Goal: Task Accomplishment & Management: Complete application form

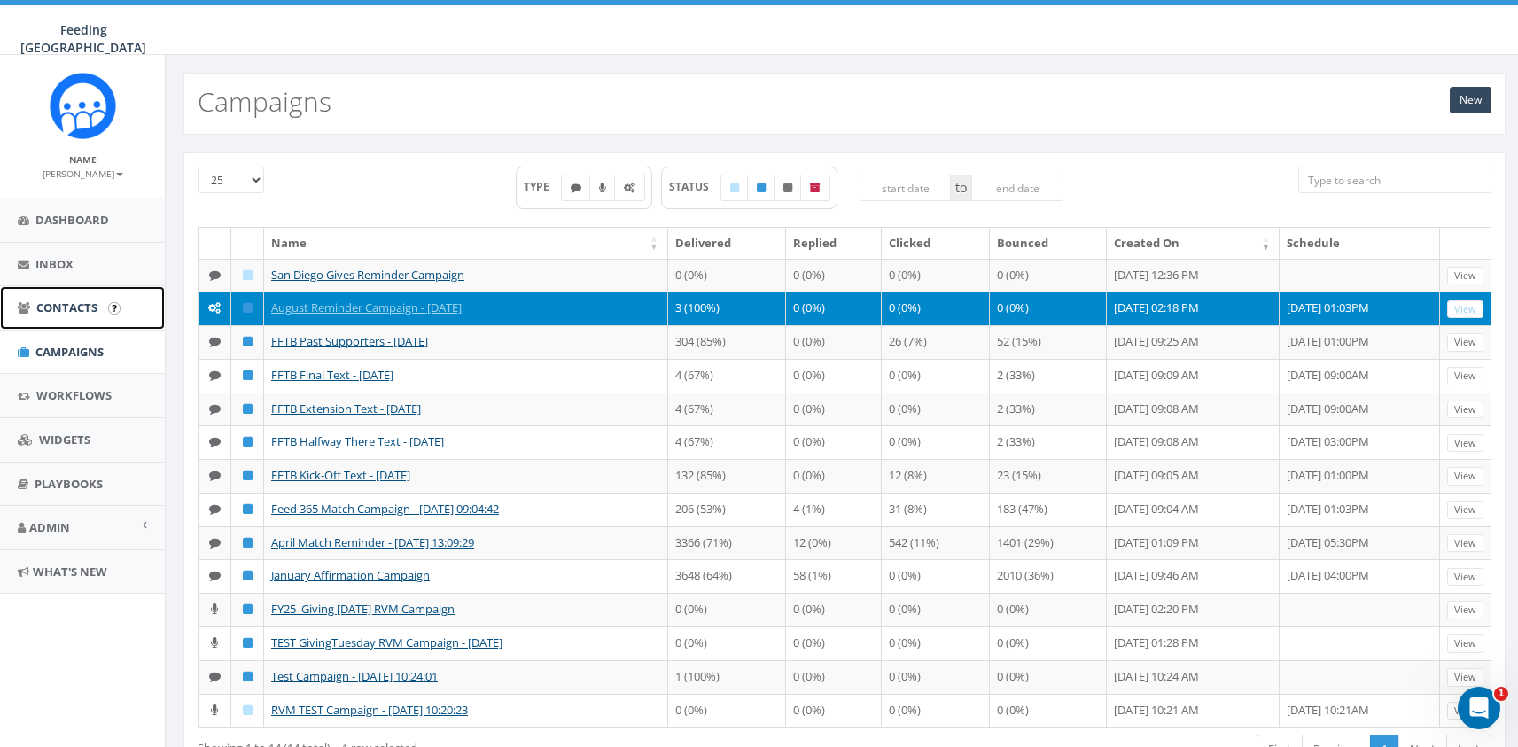
click at [47, 311] on span "Contacts" at bounding box center [66, 308] width 61 height 16
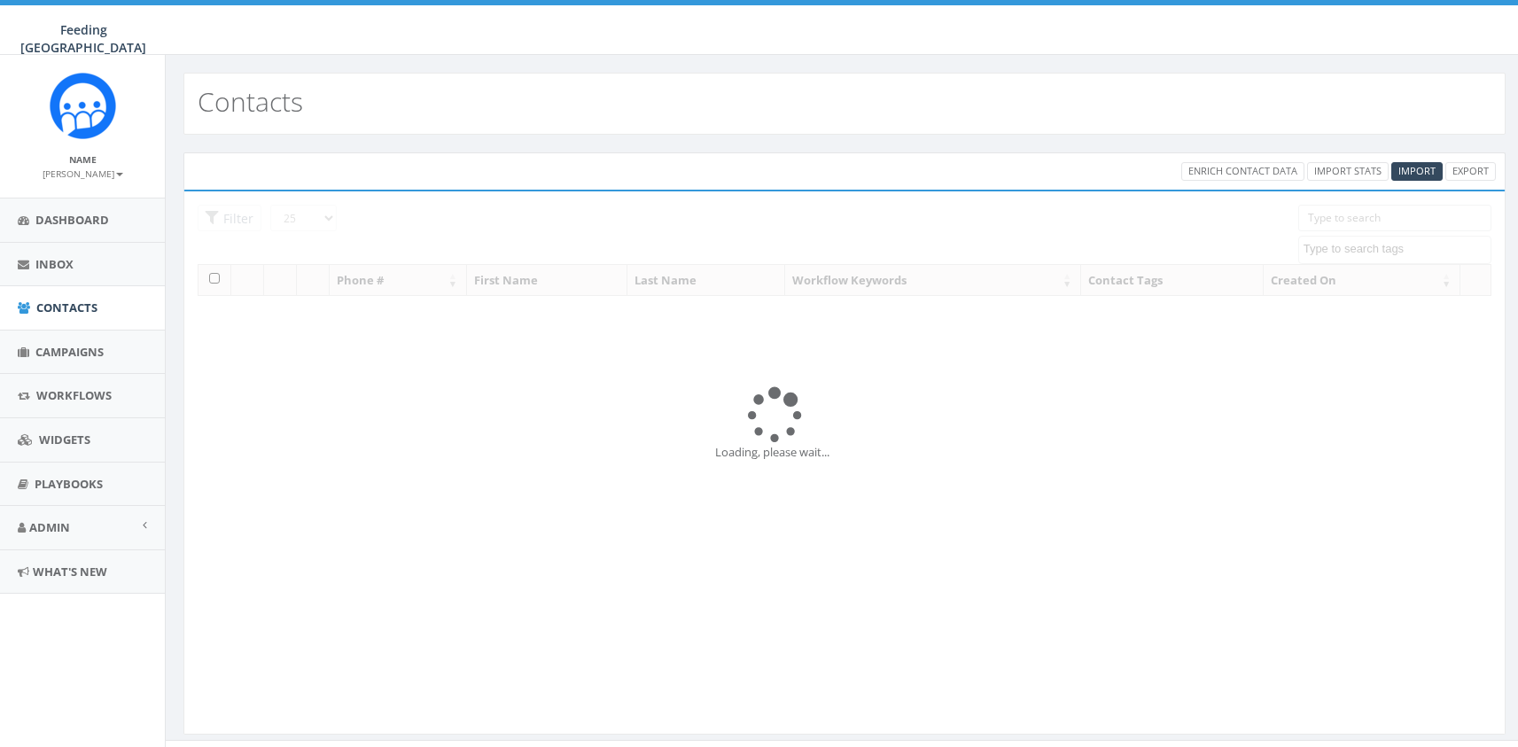
select select
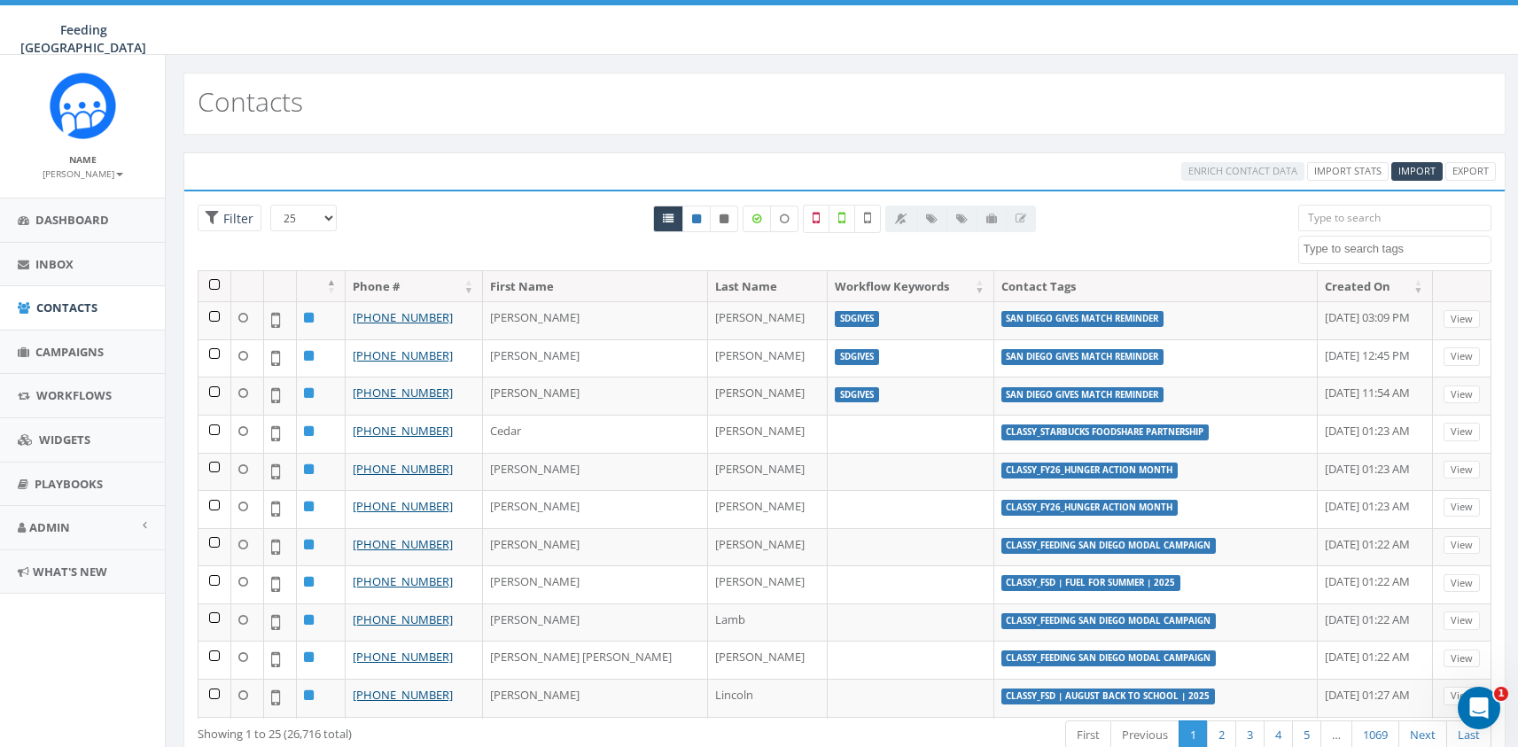
click at [1366, 260] on span at bounding box center [1394, 250] width 193 height 28
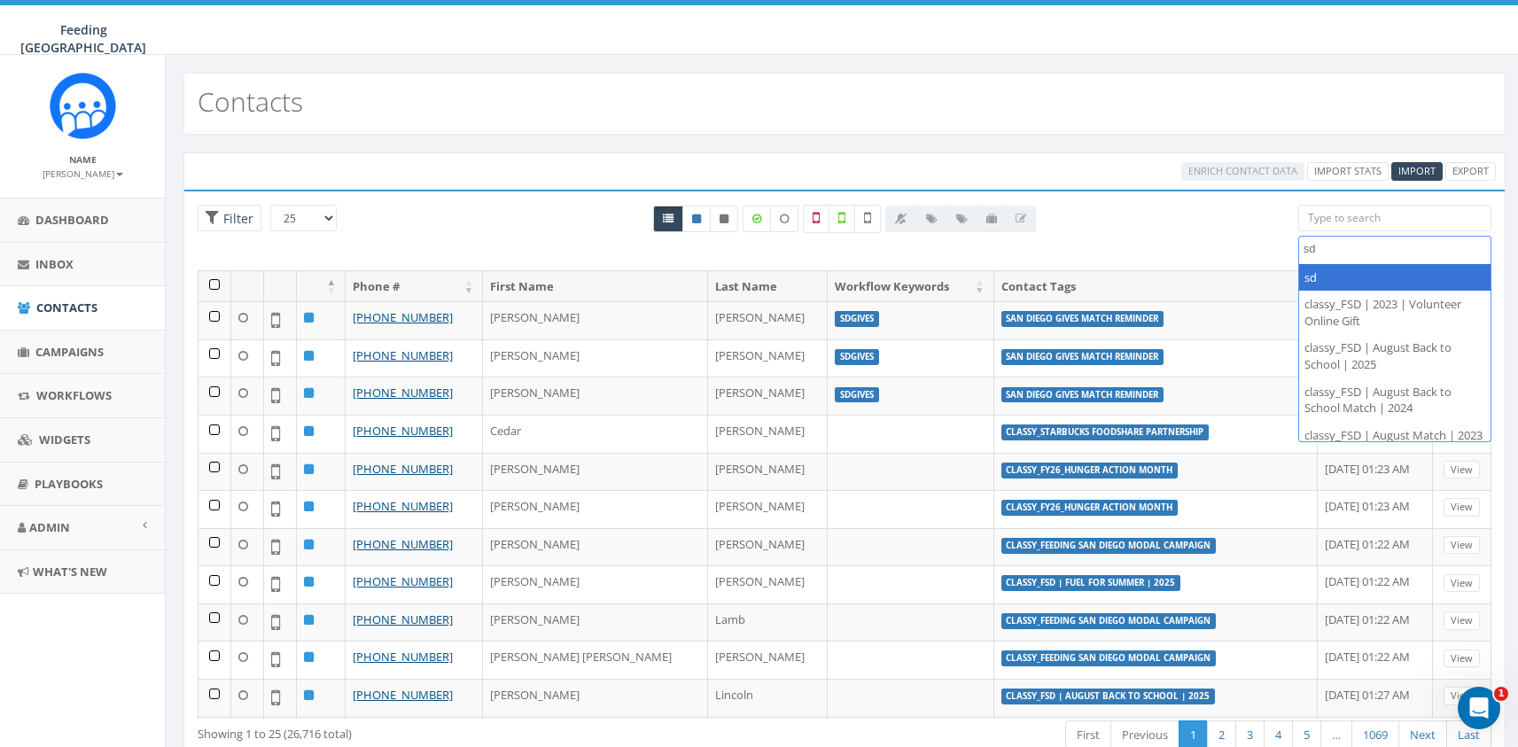
type textarea "s"
click at [1405, 220] on input "search" at bounding box center [1394, 218] width 193 height 27
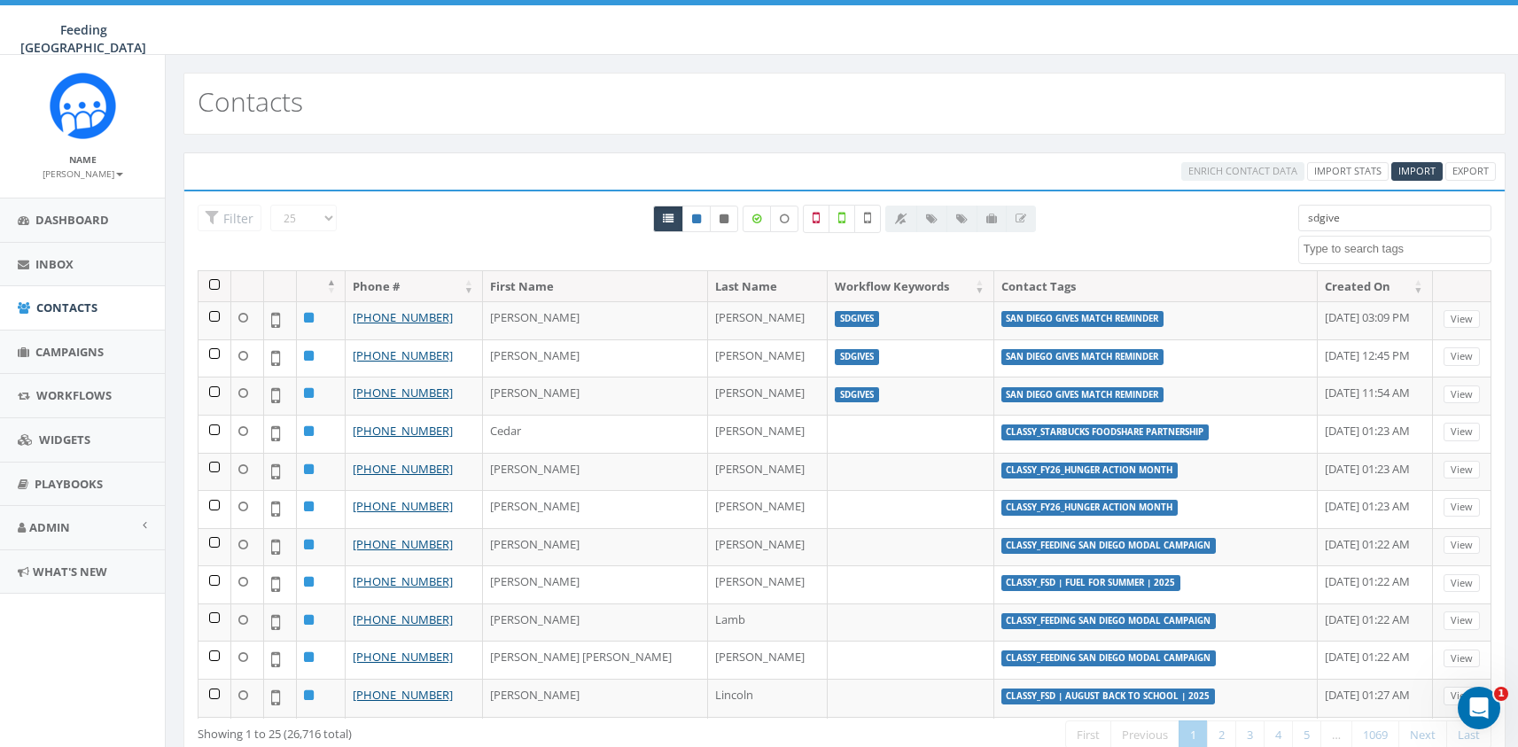
type input "sdgives"
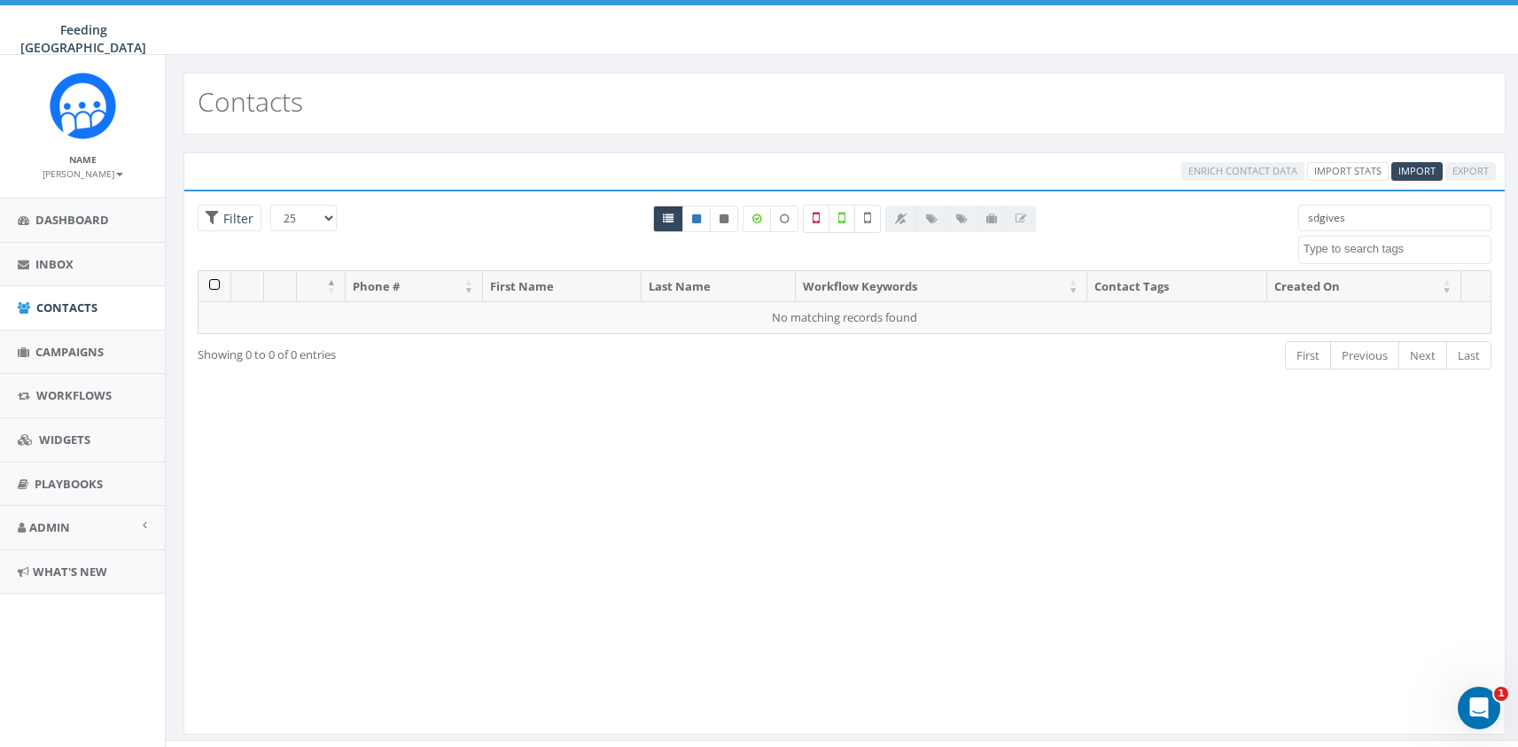
click at [1397, 224] on input "sdgives" at bounding box center [1394, 218] width 193 height 27
click at [1394, 250] on textarea "Search" at bounding box center [1397, 249] width 187 height 16
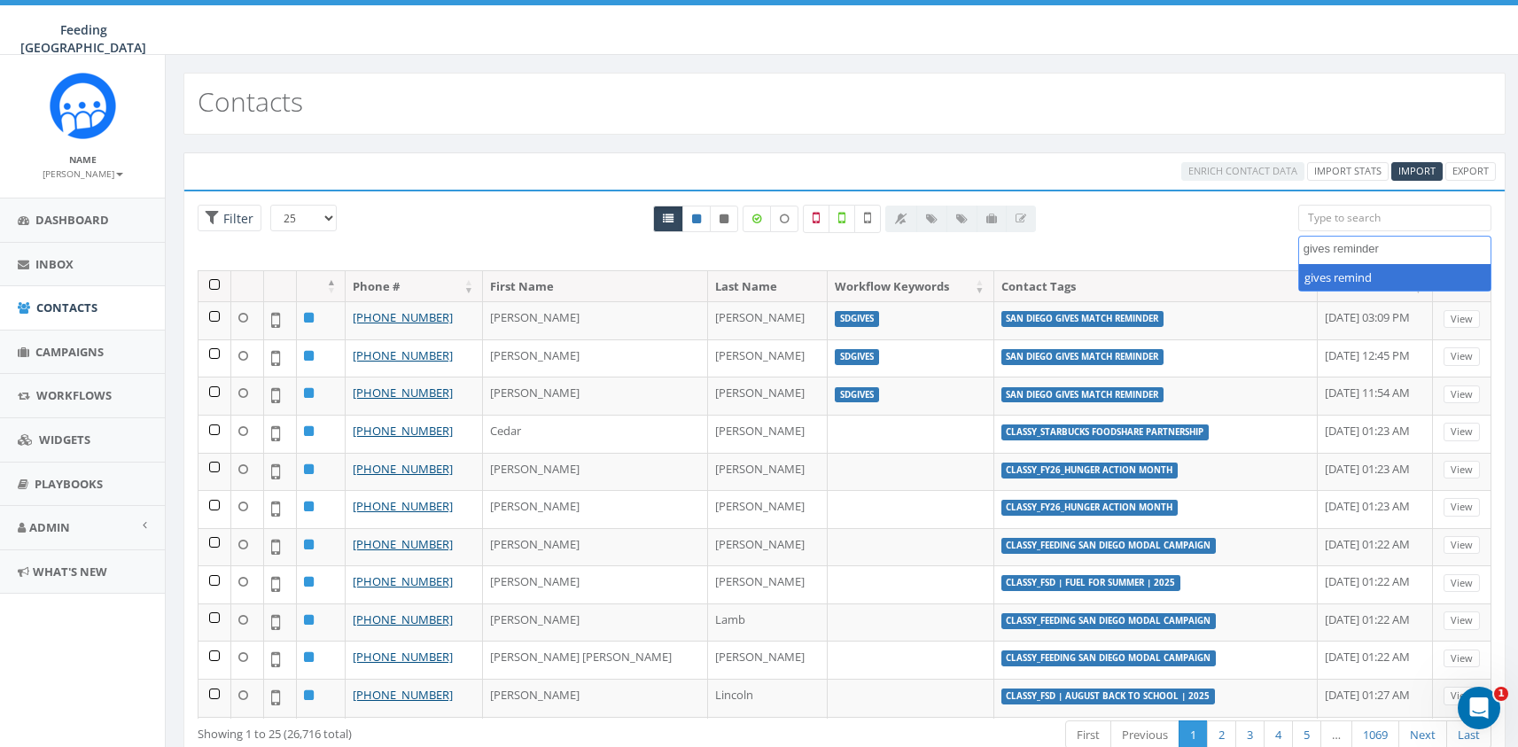
type textarea "gives reminder"
select select "gives reminder"
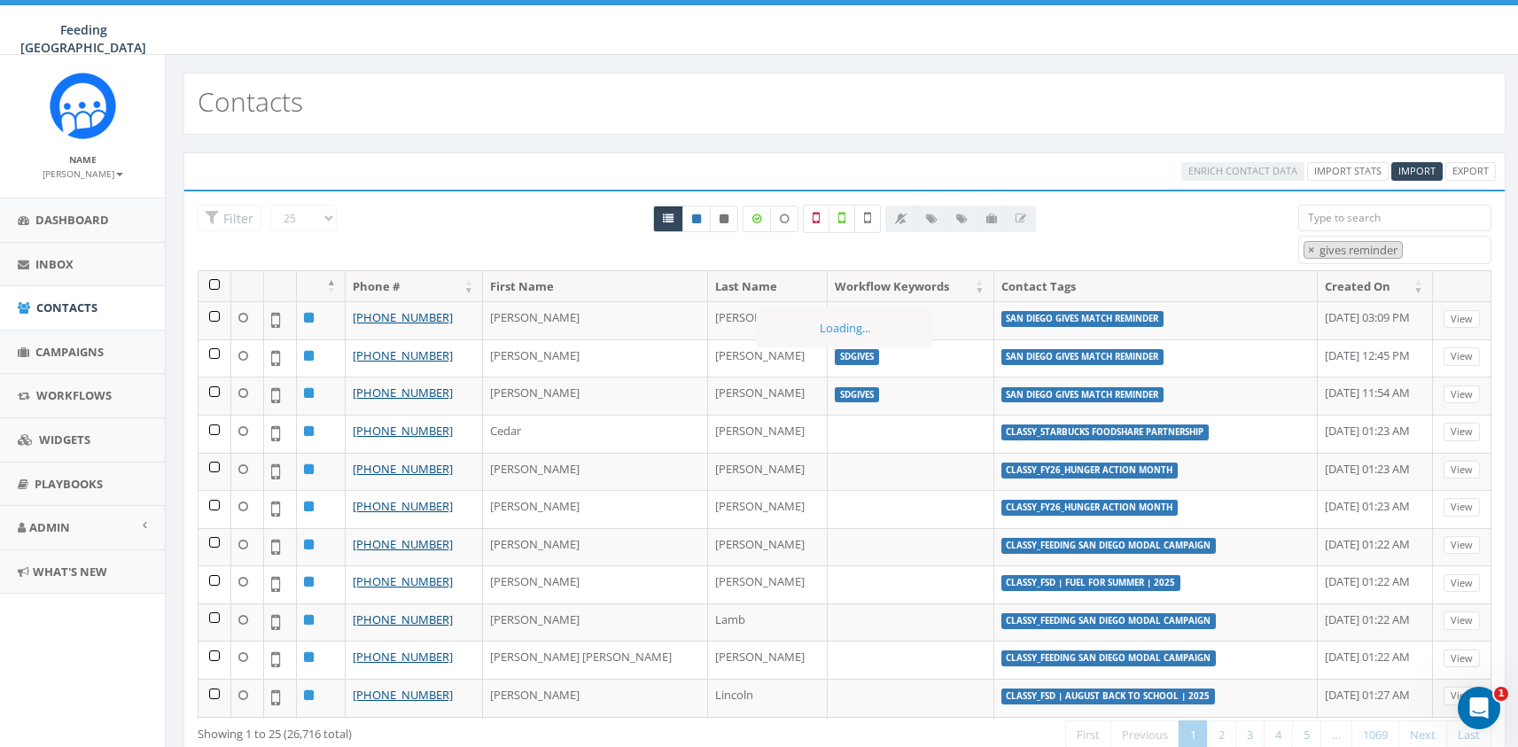
scroll to position [5227, 0]
type textarea "gives reminder"
select select
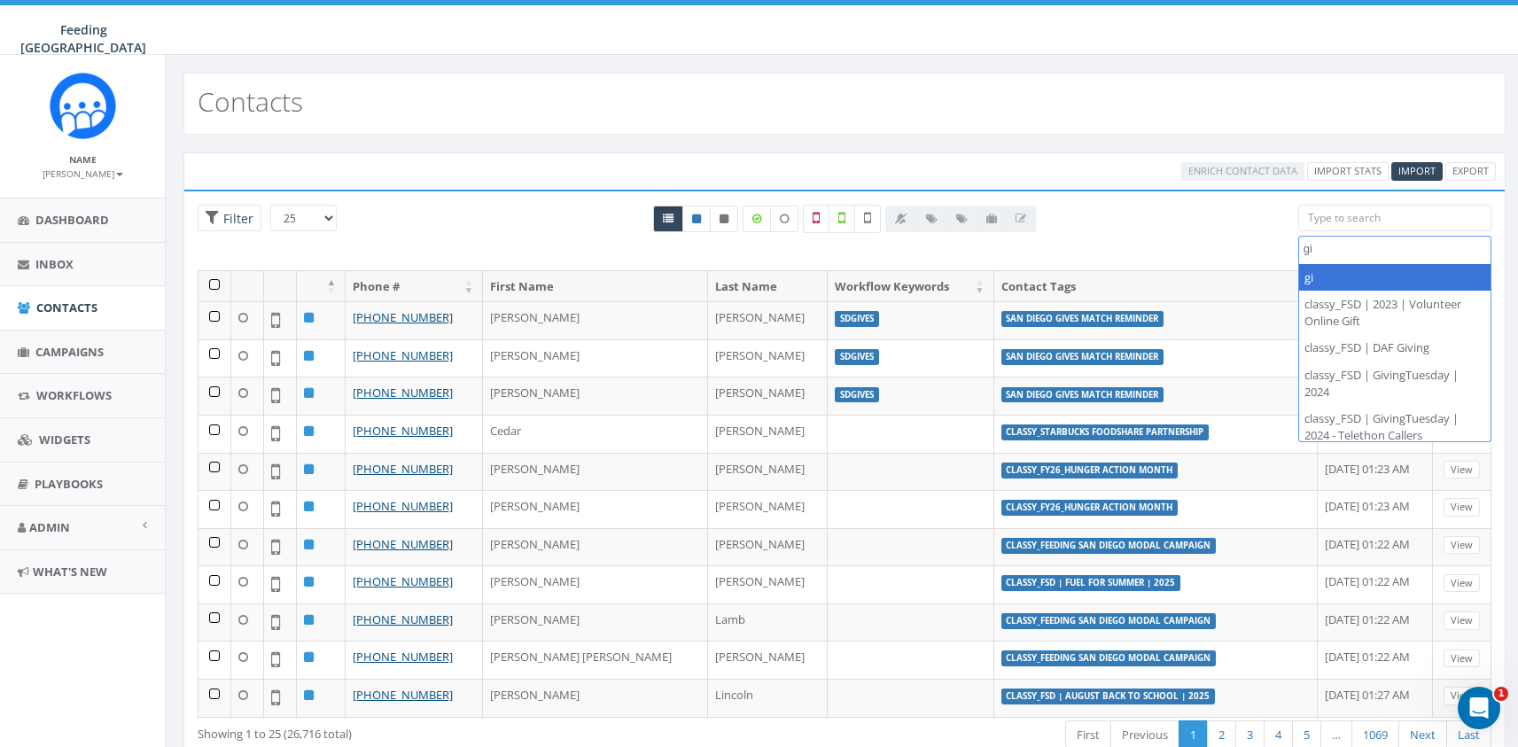
type textarea "g"
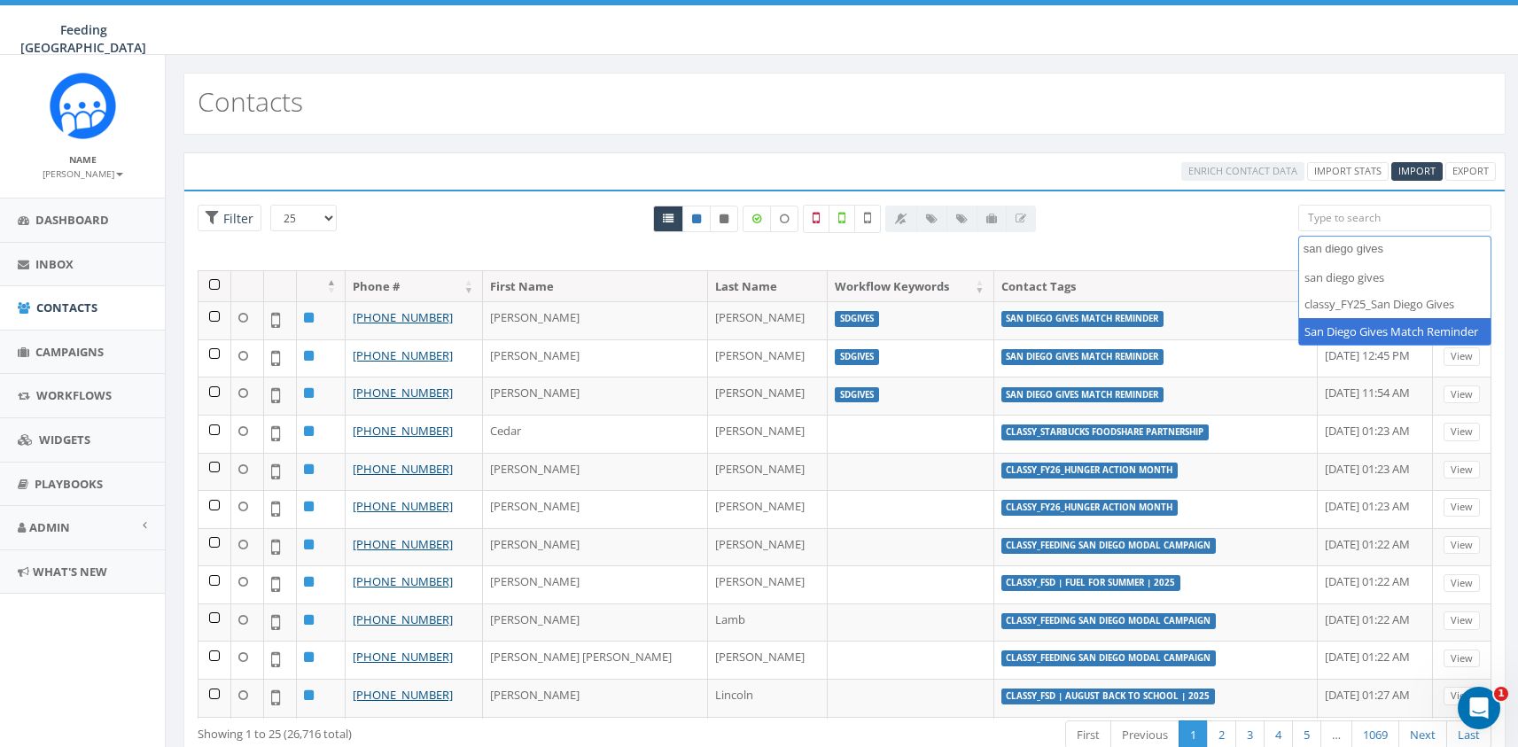
type textarea "san diego gives"
select select "San Diego Gives Match Reminder"
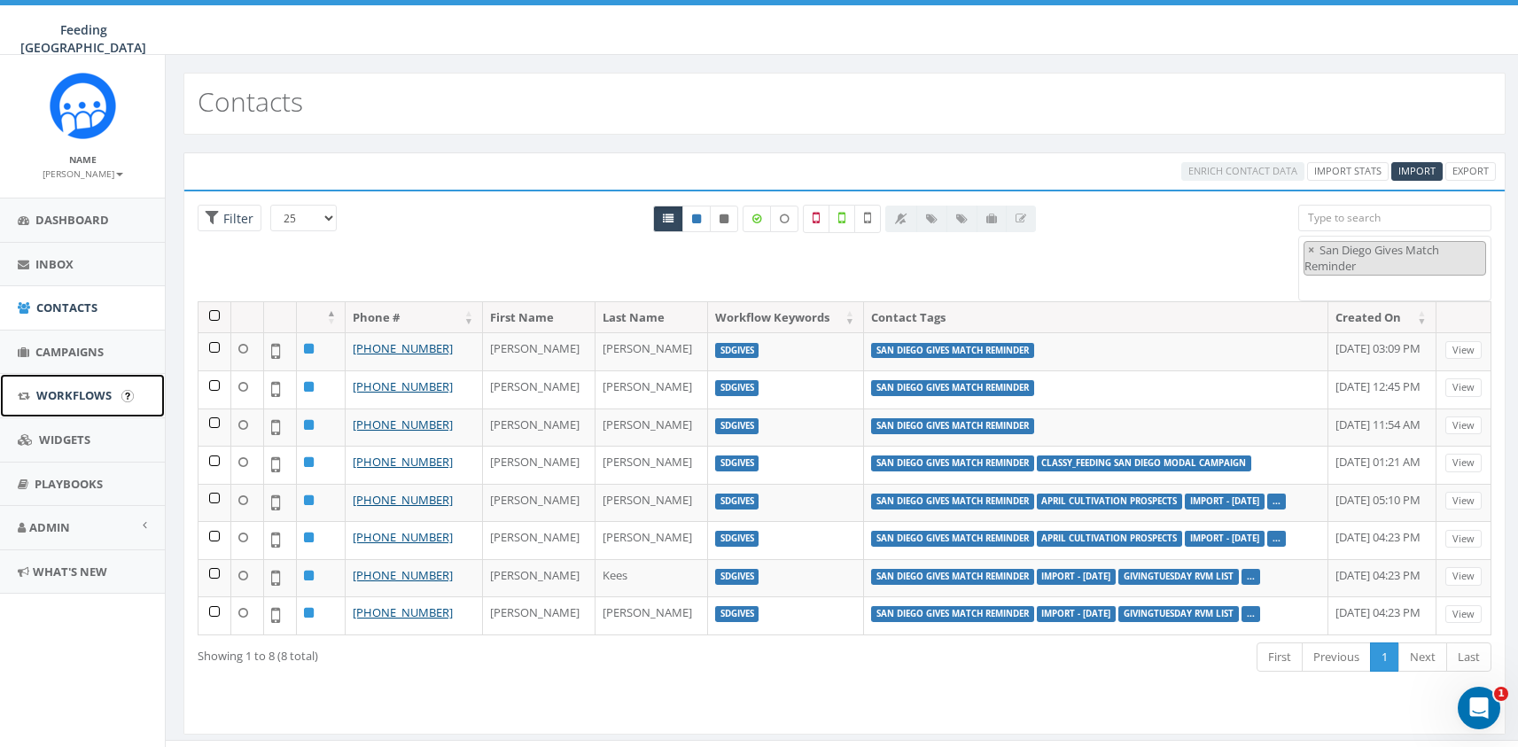
click at [62, 389] on span "Workflows" at bounding box center [73, 395] width 75 height 16
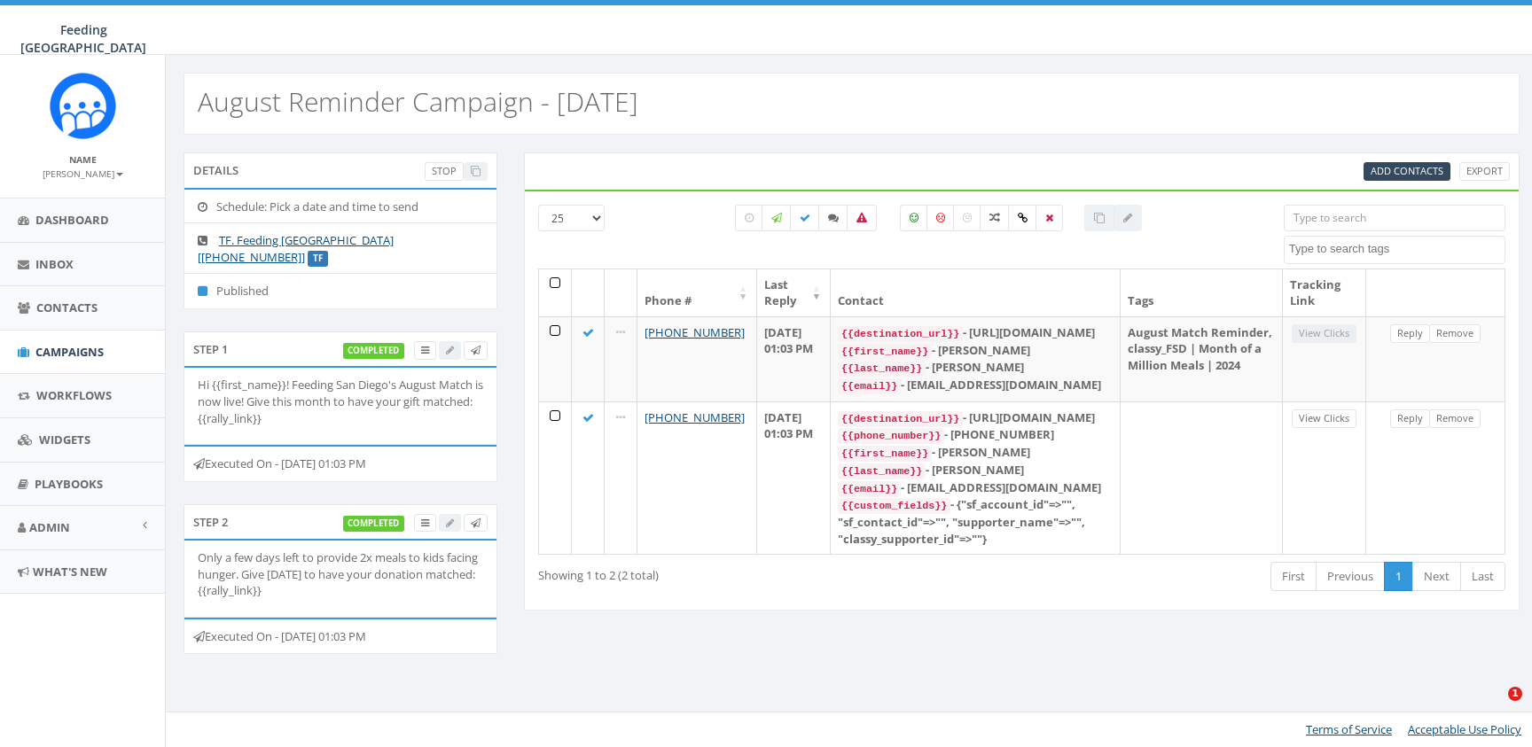
select select
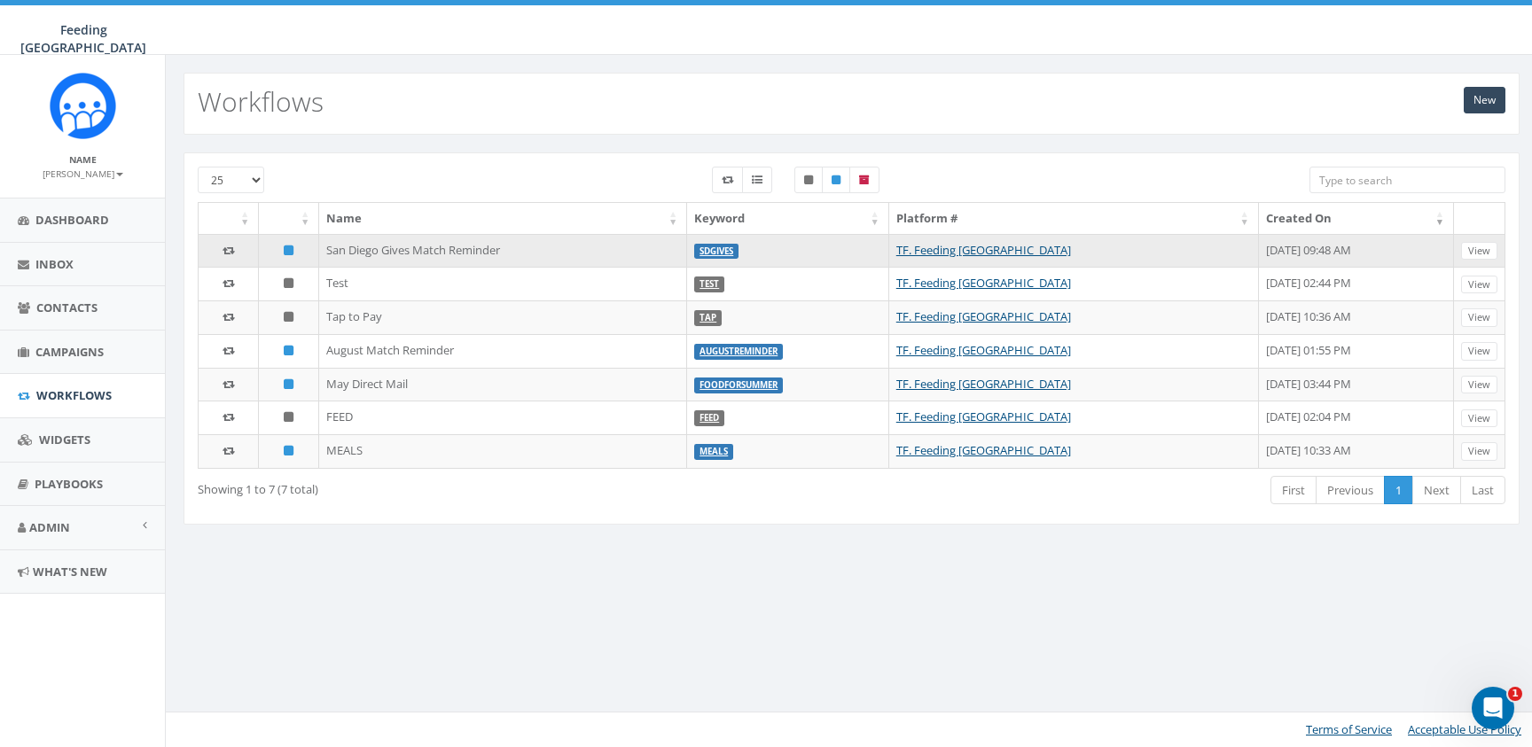
click at [392, 250] on td "San Diego Gives Match Reminder" at bounding box center [503, 251] width 368 height 34
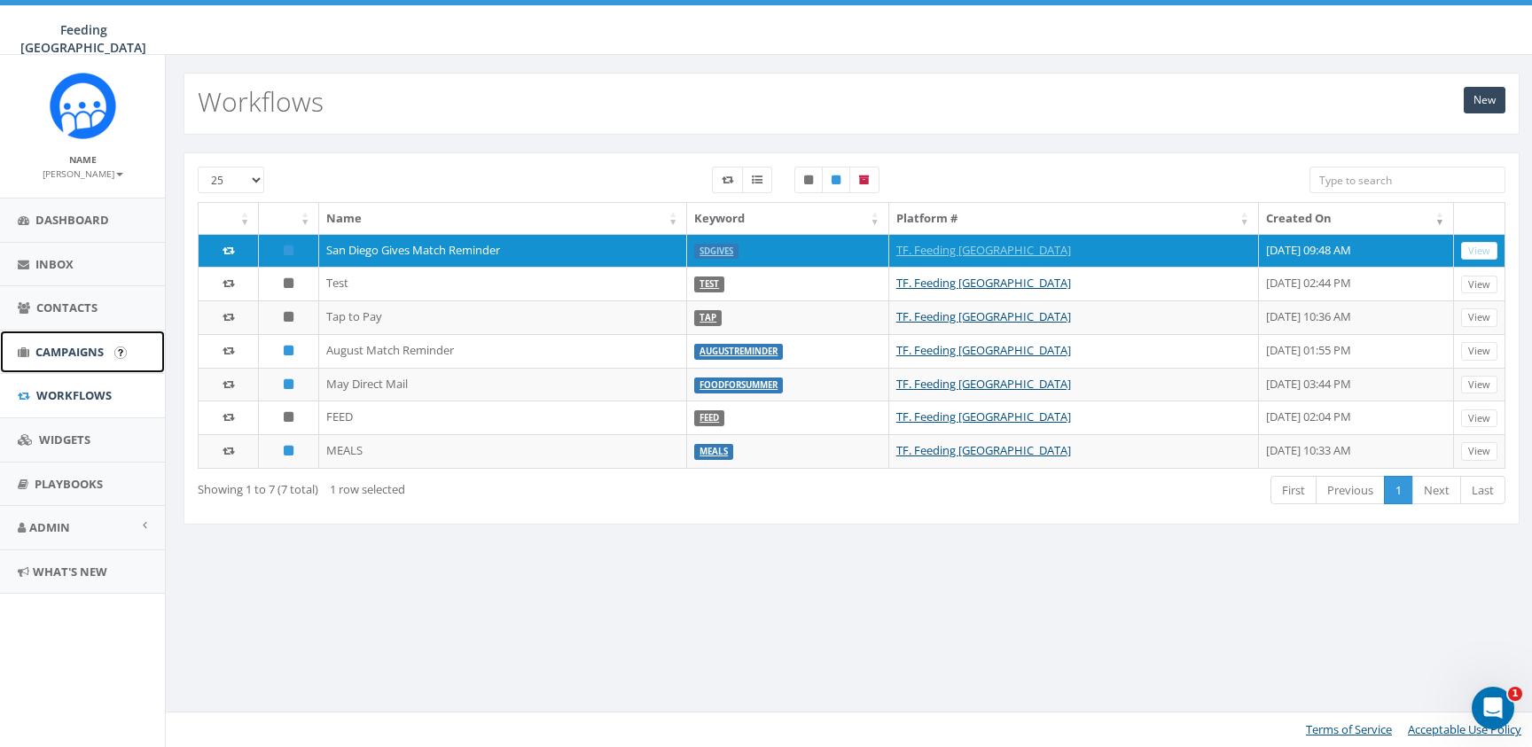
click at [96, 352] on span "Campaigns" at bounding box center [69, 352] width 68 height 16
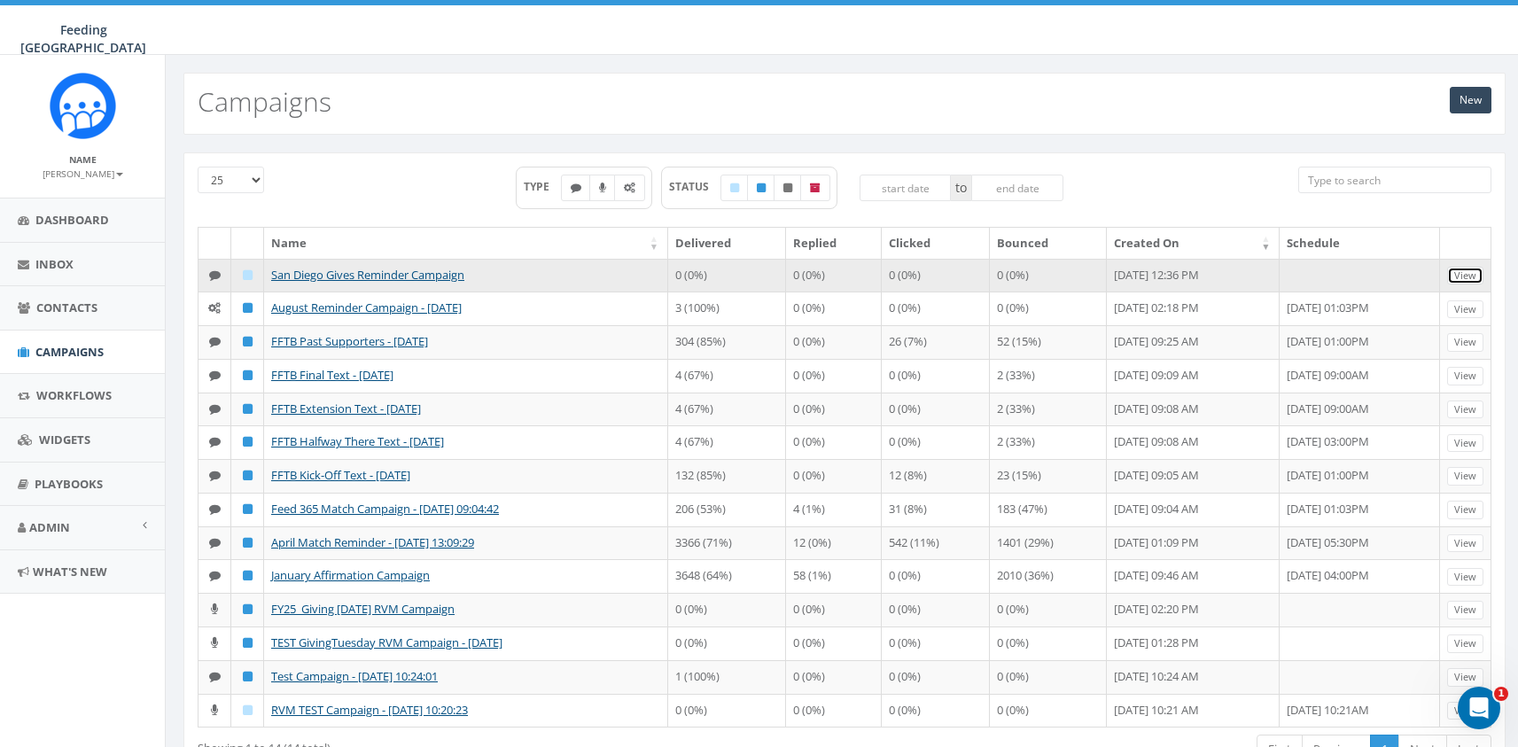
click at [1461, 278] on link "View" at bounding box center [1465, 276] width 36 height 19
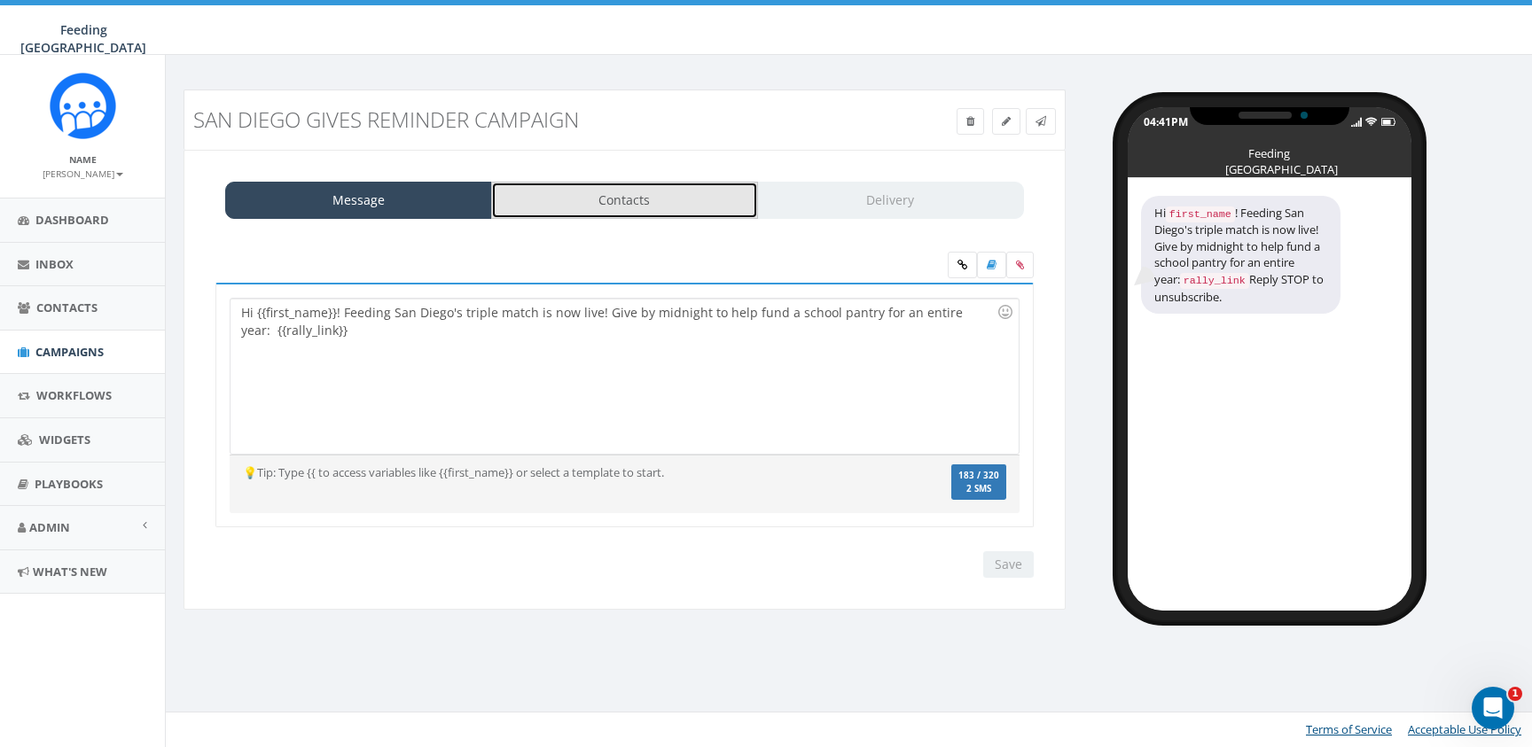
click at [645, 205] on link "Contacts" at bounding box center [624, 200] width 267 height 37
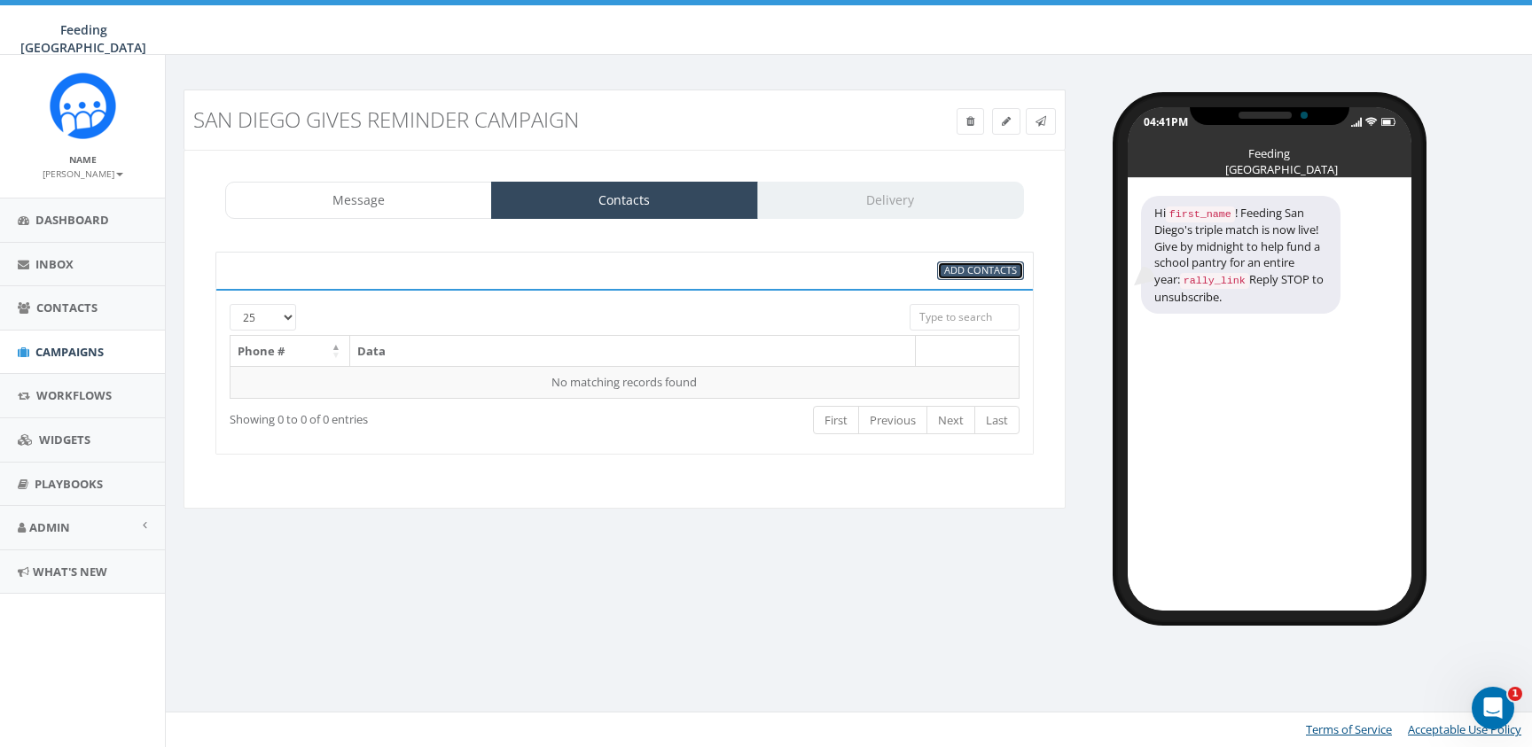
click at [964, 272] on span "Add Contacts" at bounding box center [980, 269] width 73 height 13
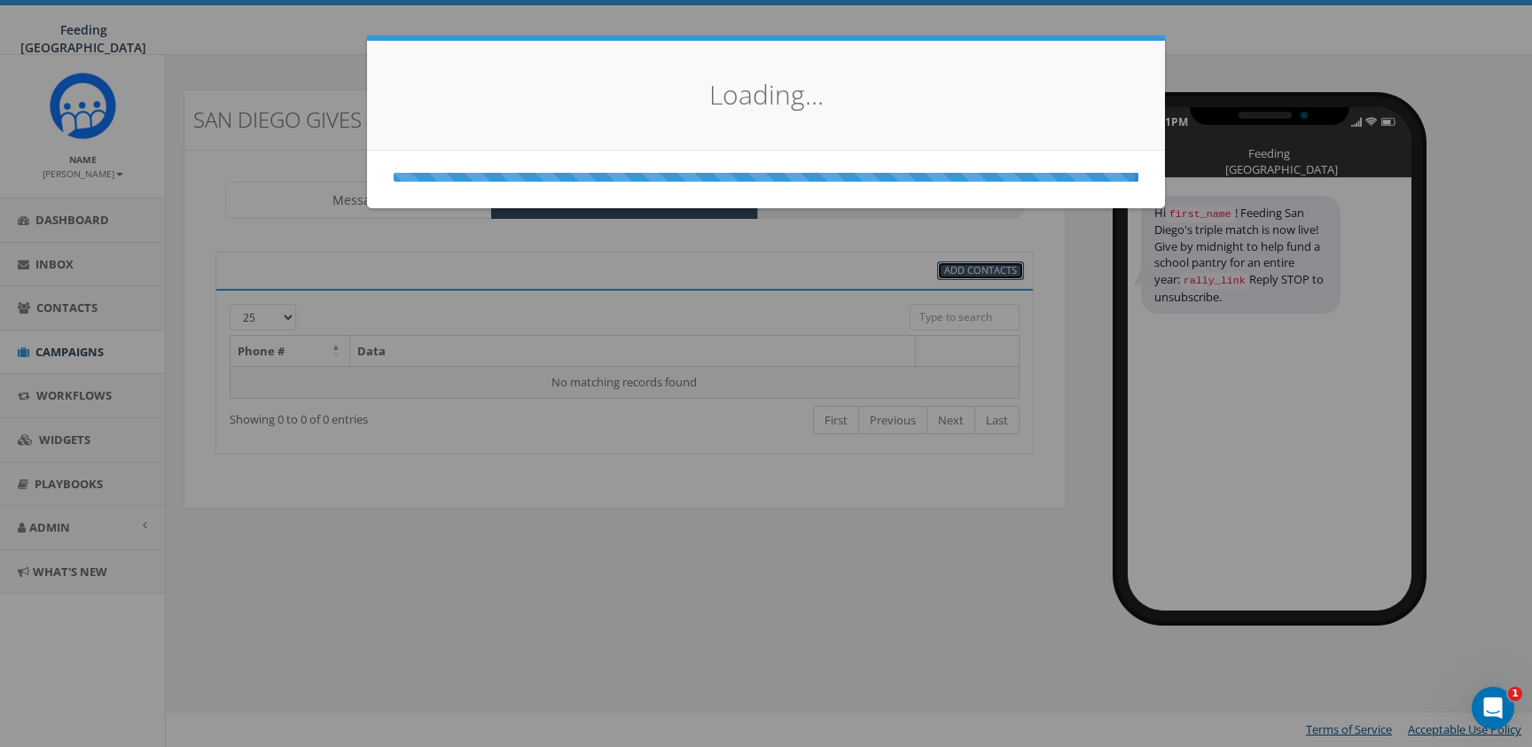
select select
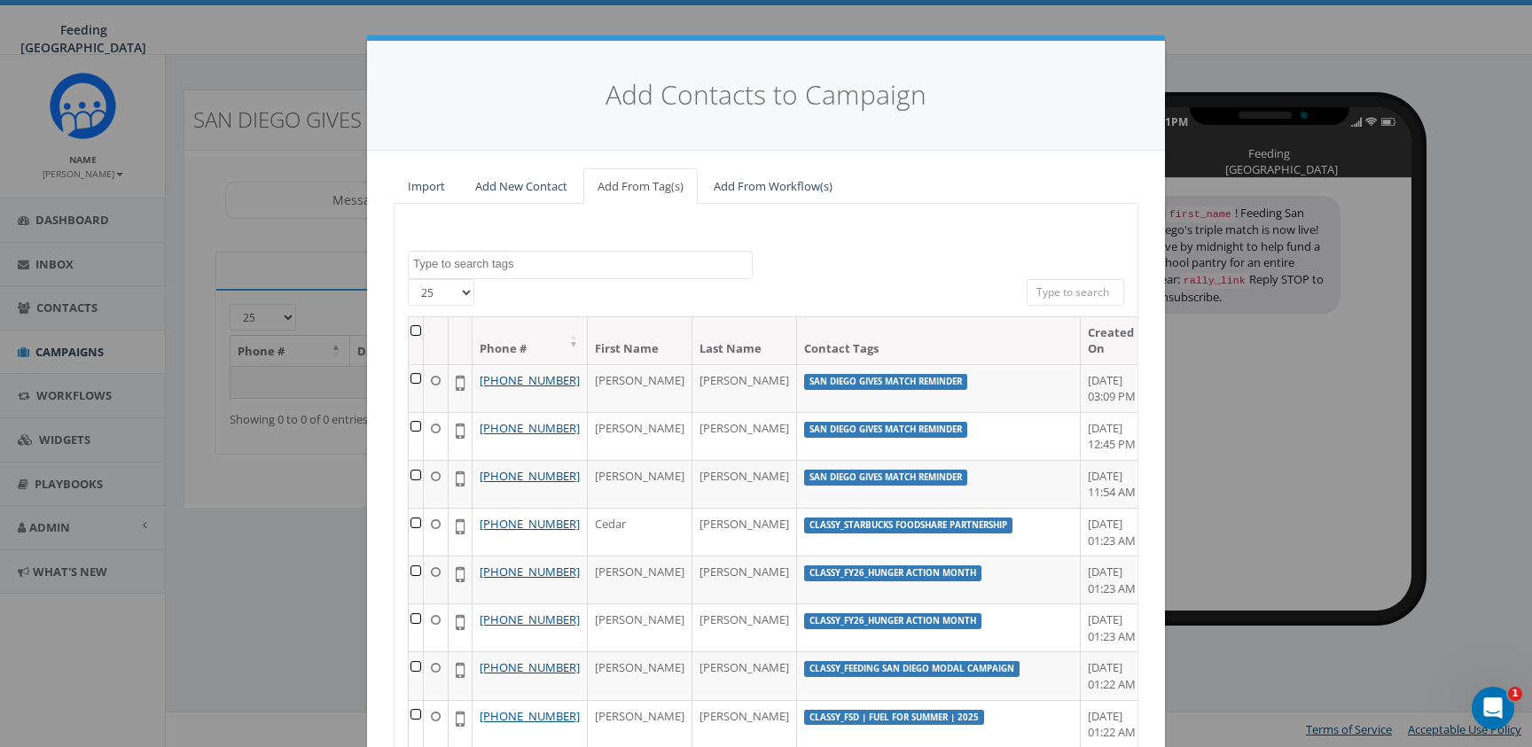
click at [629, 268] on textarea "Search" at bounding box center [582, 264] width 339 height 16
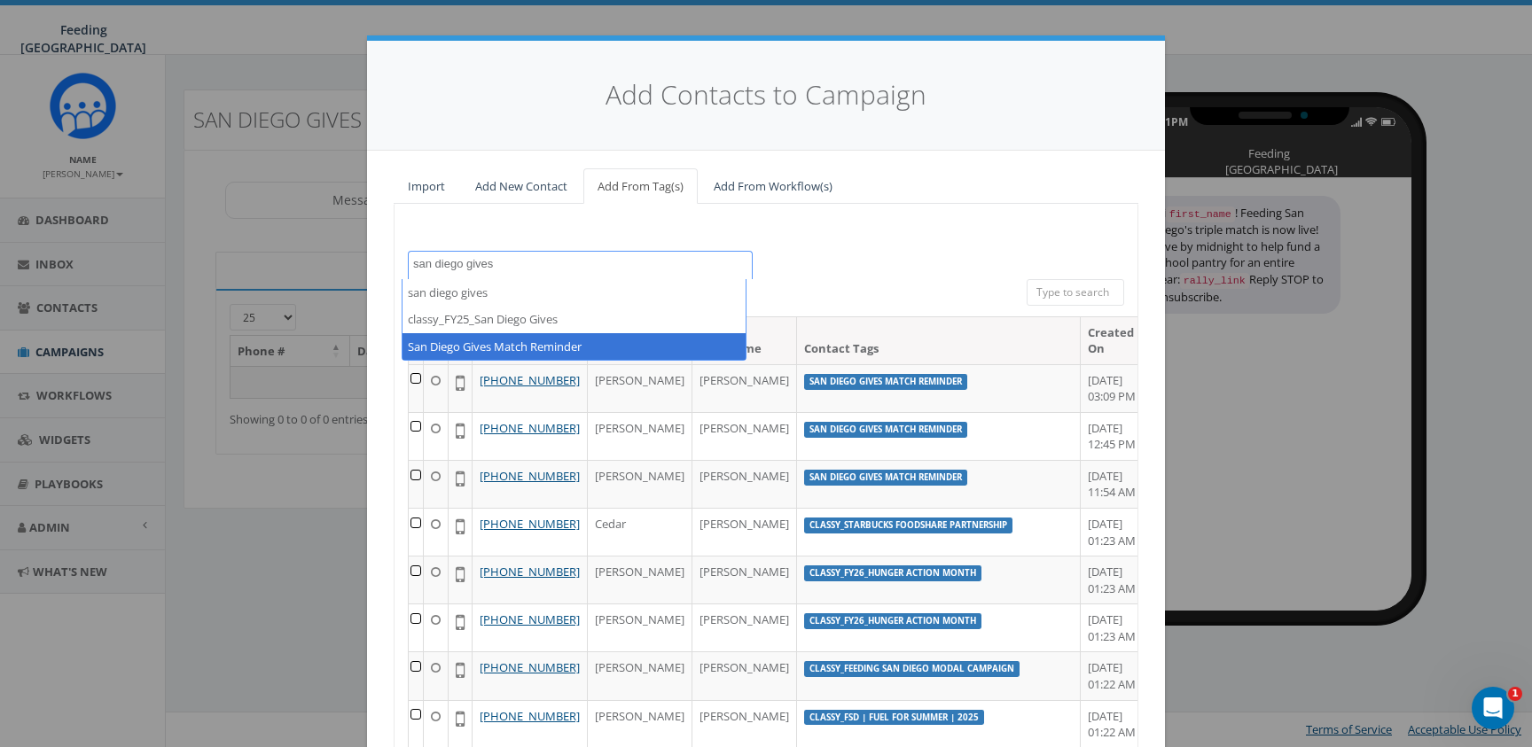
type textarea "san diego gives"
select select "San Diego Gives Match Reminder"
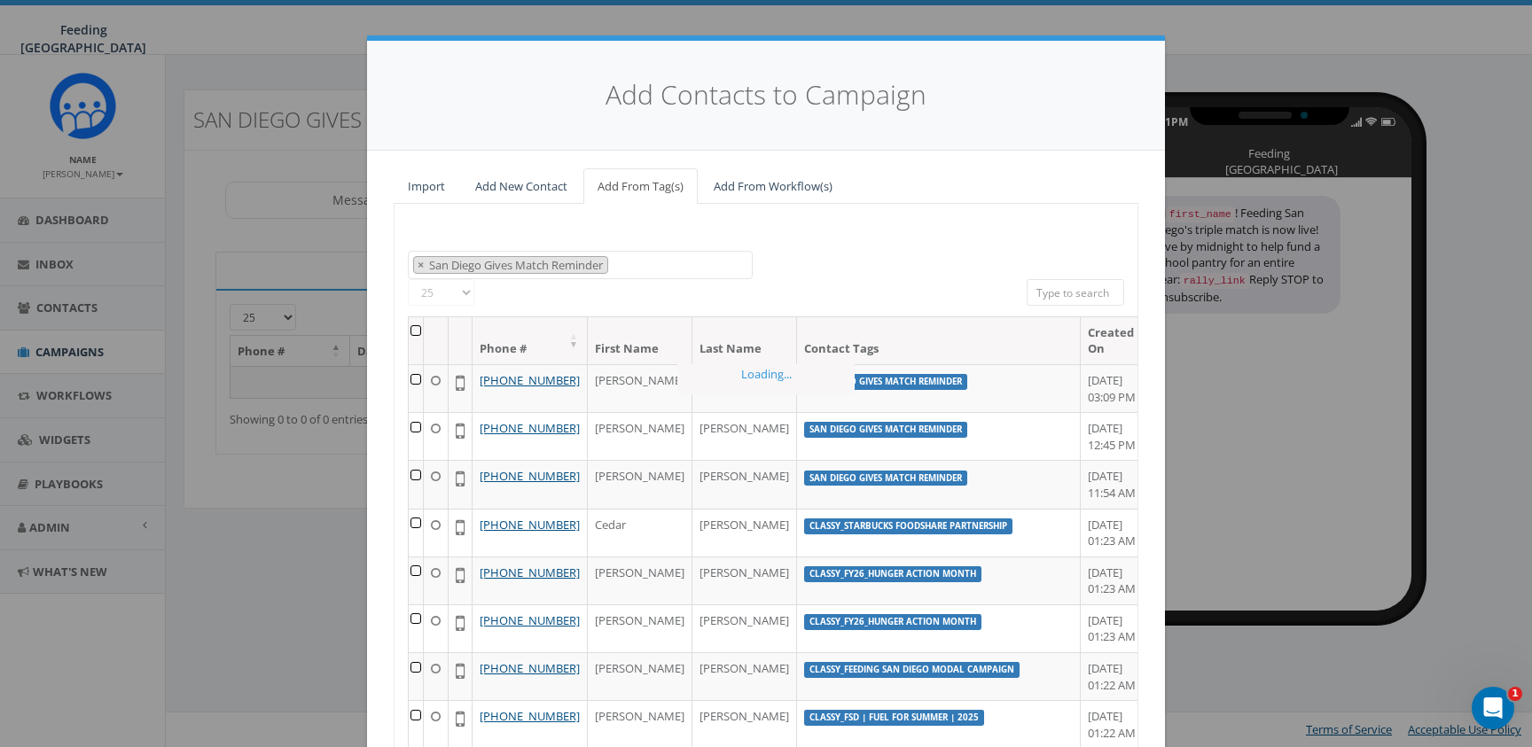
scroll to position [5088, 0]
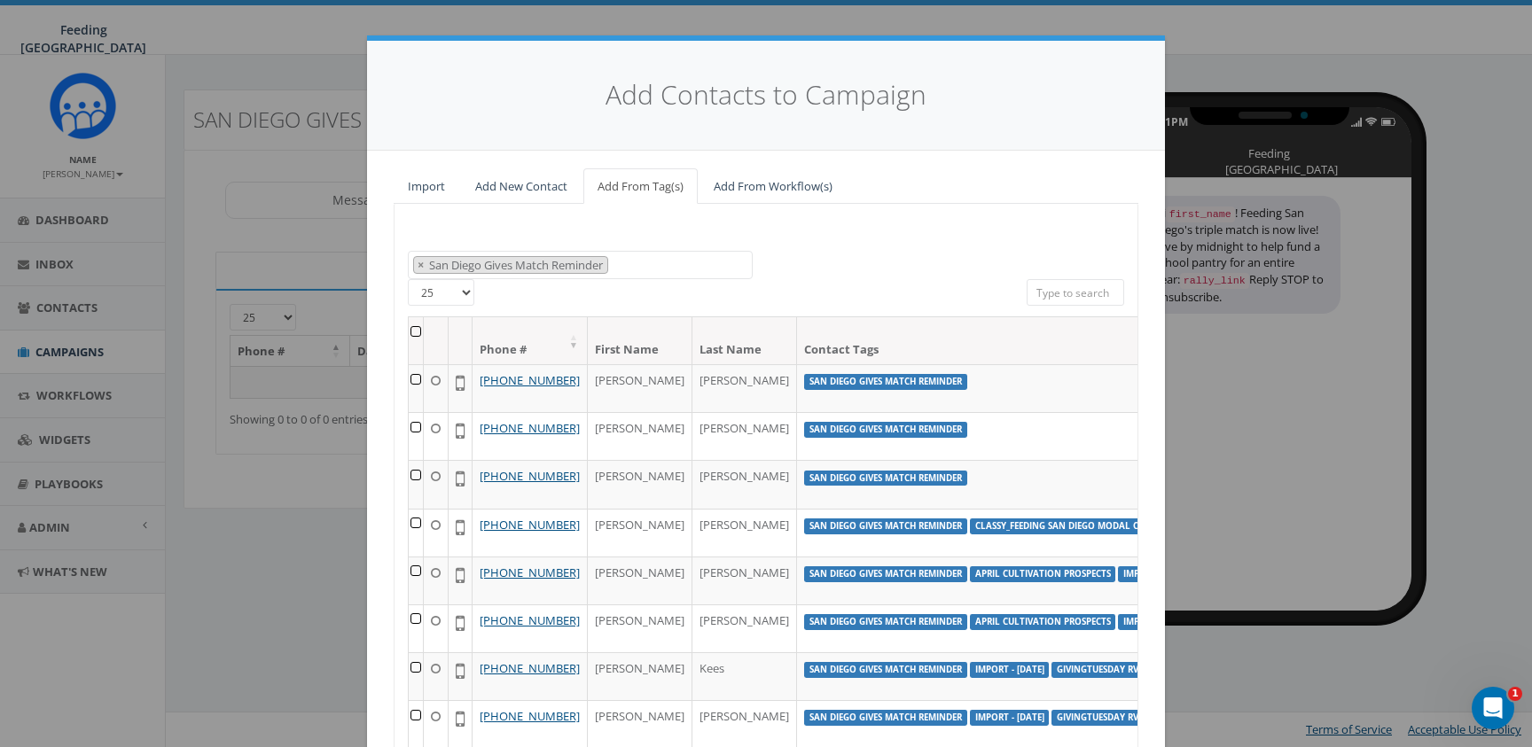
click at [409, 331] on th at bounding box center [416, 340] width 15 height 47
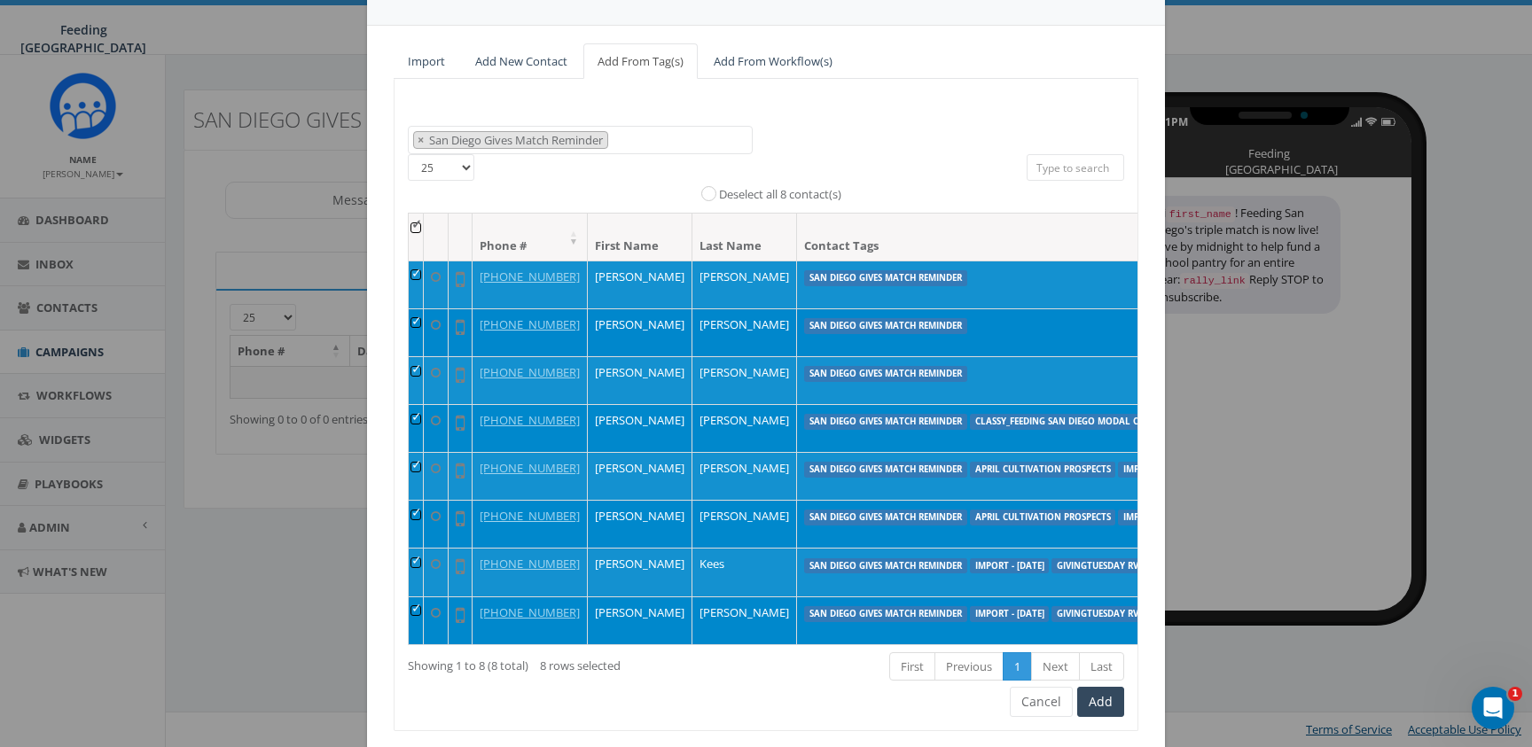
scroll to position [185, 0]
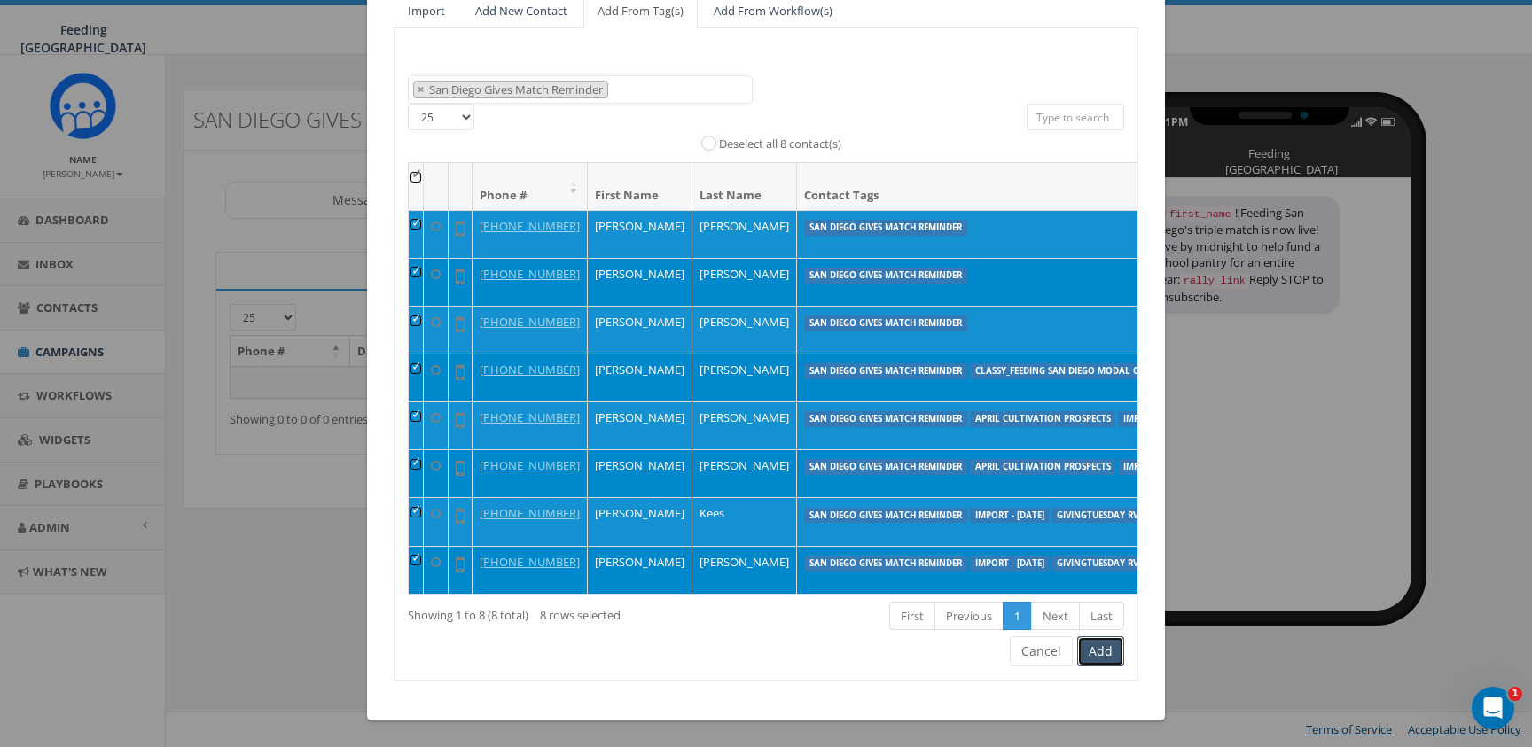
click at [1098, 654] on button "Add" at bounding box center [1100, 651] width 47 height 30
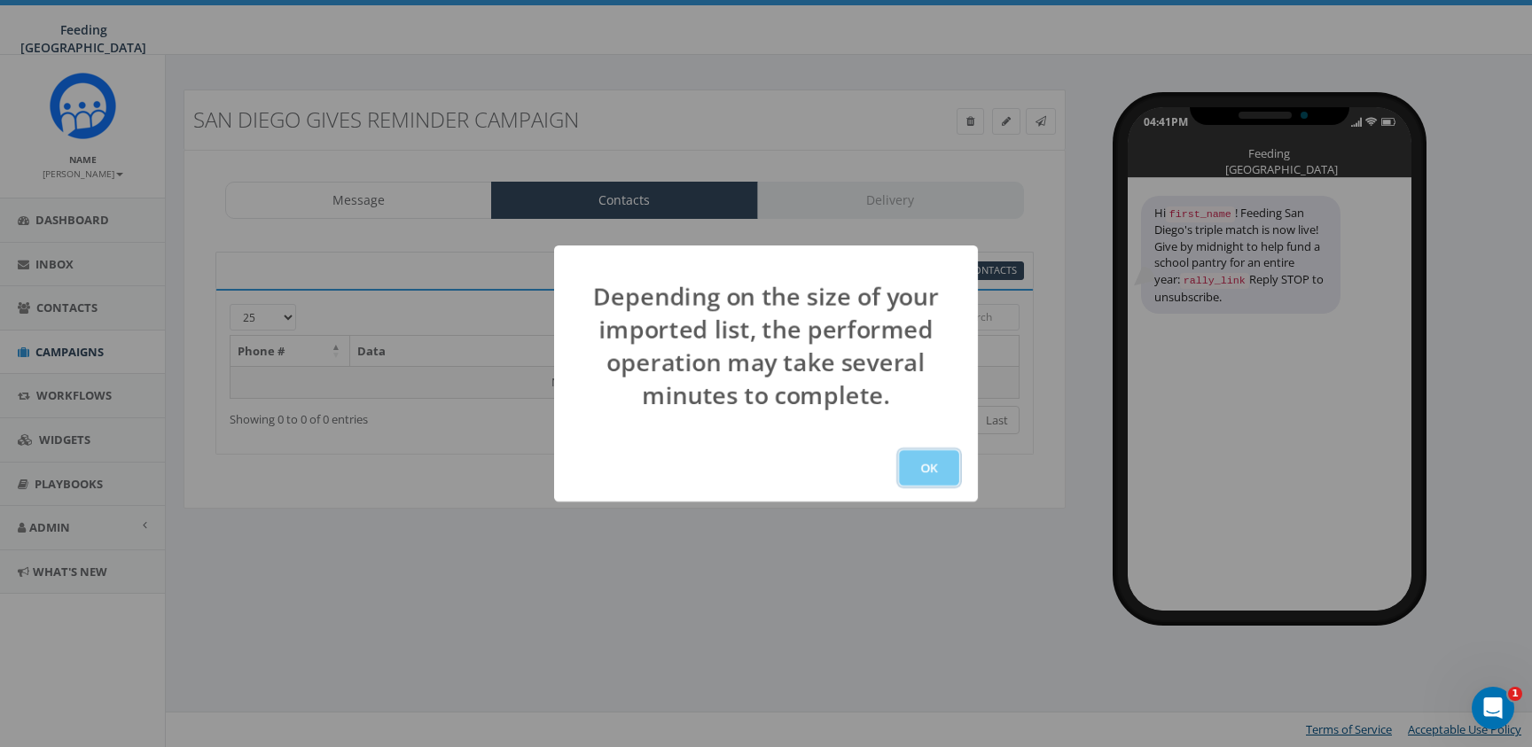
click at [927, 473] on button "OK" at bounding box center [929, 467] width 60 height 35
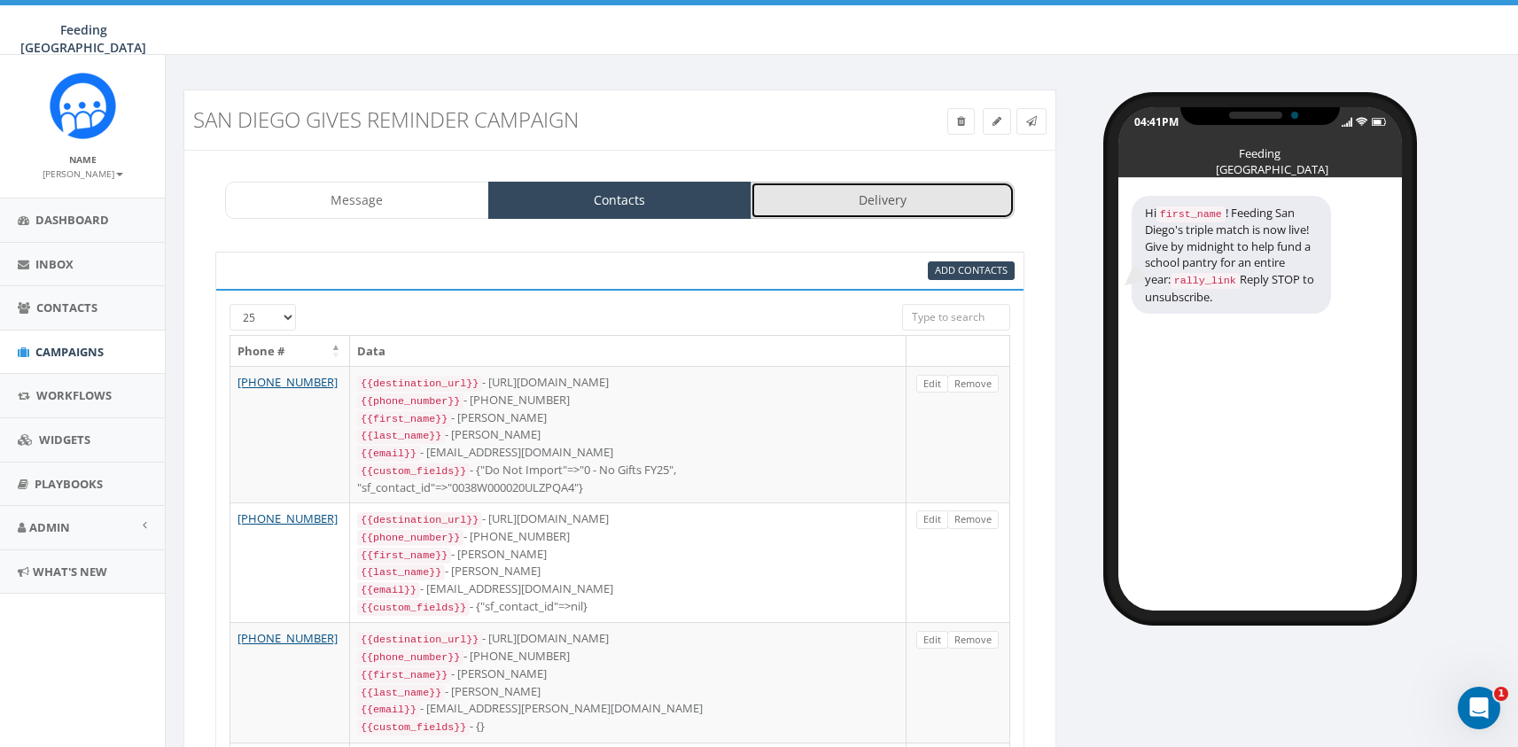
click at [854, 183] on link "Delivery" at bounding box center [883, 200] width 264 height 37
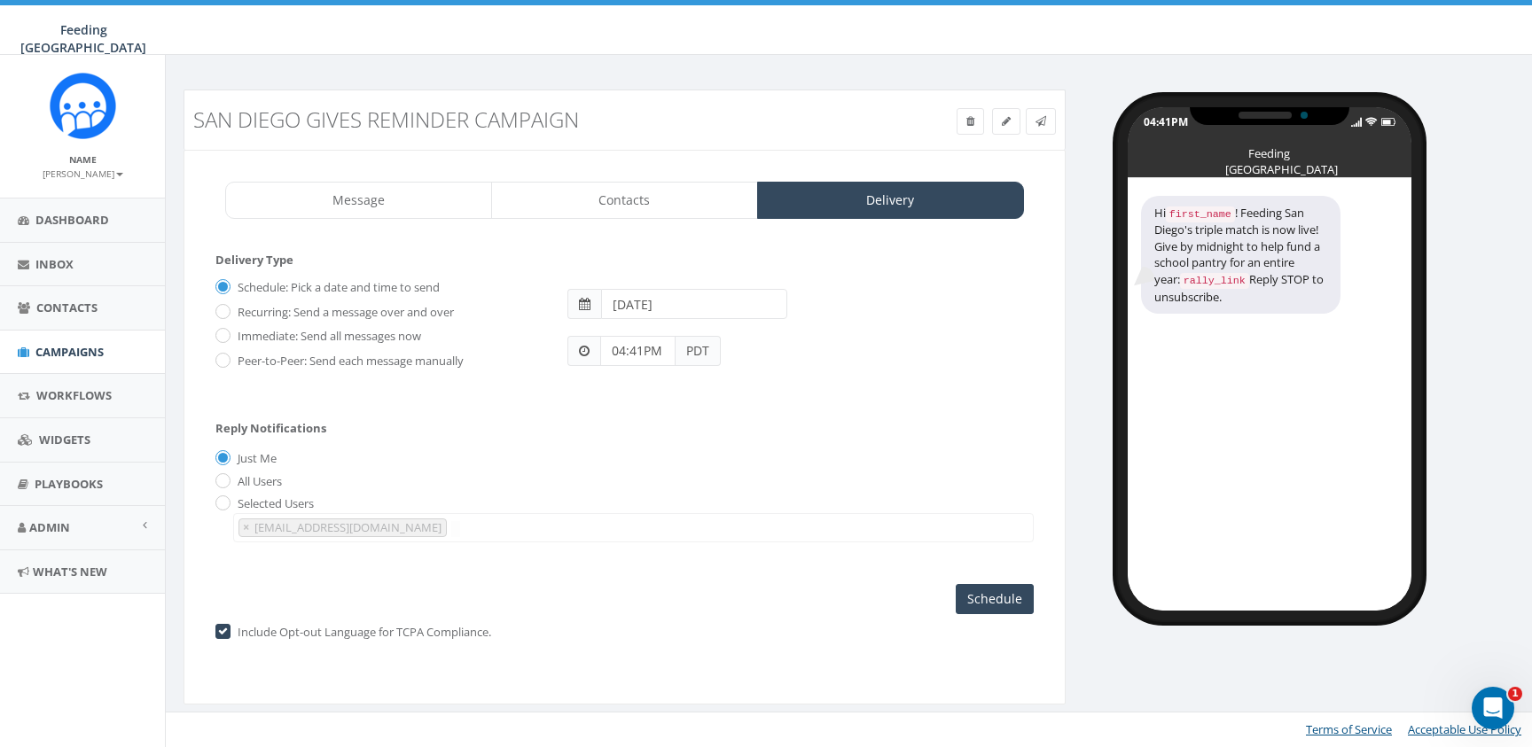
click at [644, 302] on input "[DATE]" at bounding box center [694, 304] width 186 height 30
click at [665, 411] on td "9" at bounding box center [672, 418] width 27 height 27
click at [930, 331] on div "04:41PM PDT" at bounding box center [800, 342] width 493 height 47
click at [659, 349] on input "04:41PM" at bounding box center [637, 351] width 75 height 30
click at [628, 207] on div "1 2 3 4 5 6 7 8 9 10 11 12 00 05 10 15 20 25 30 35 40 45 50 55" at bounding box center [700, 197] width 177 height 177
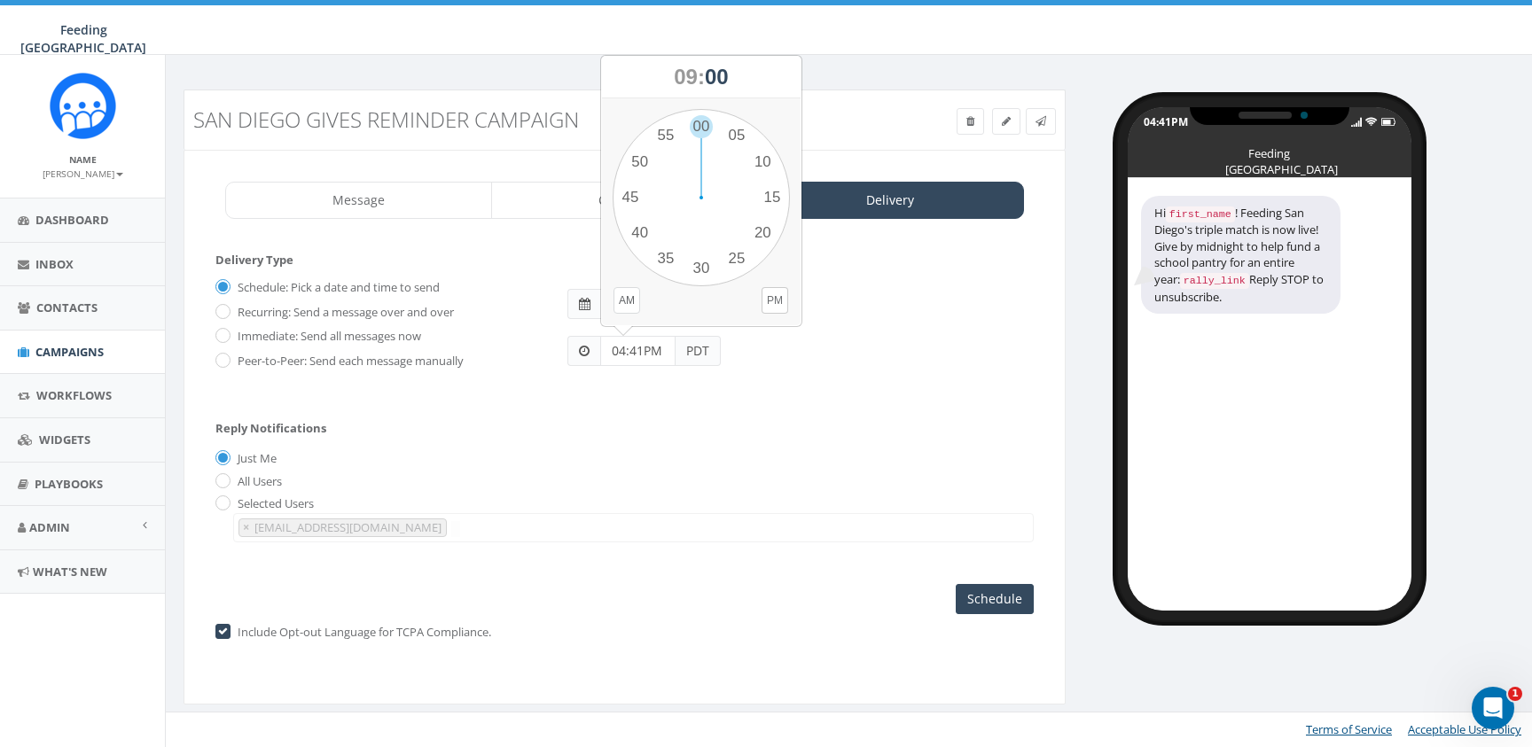
click at [625, 298] on button "AM" at bounding box center [626, 300] width 27 height 27
click at [697, 271] on div "1 2 3 4 5 6 7 8 9 10 11 12 00 05 10 15 20 25 30 35 40 45 50 55" at bounding box center [700, 197] width 177 height 177
type input "09:30AM"
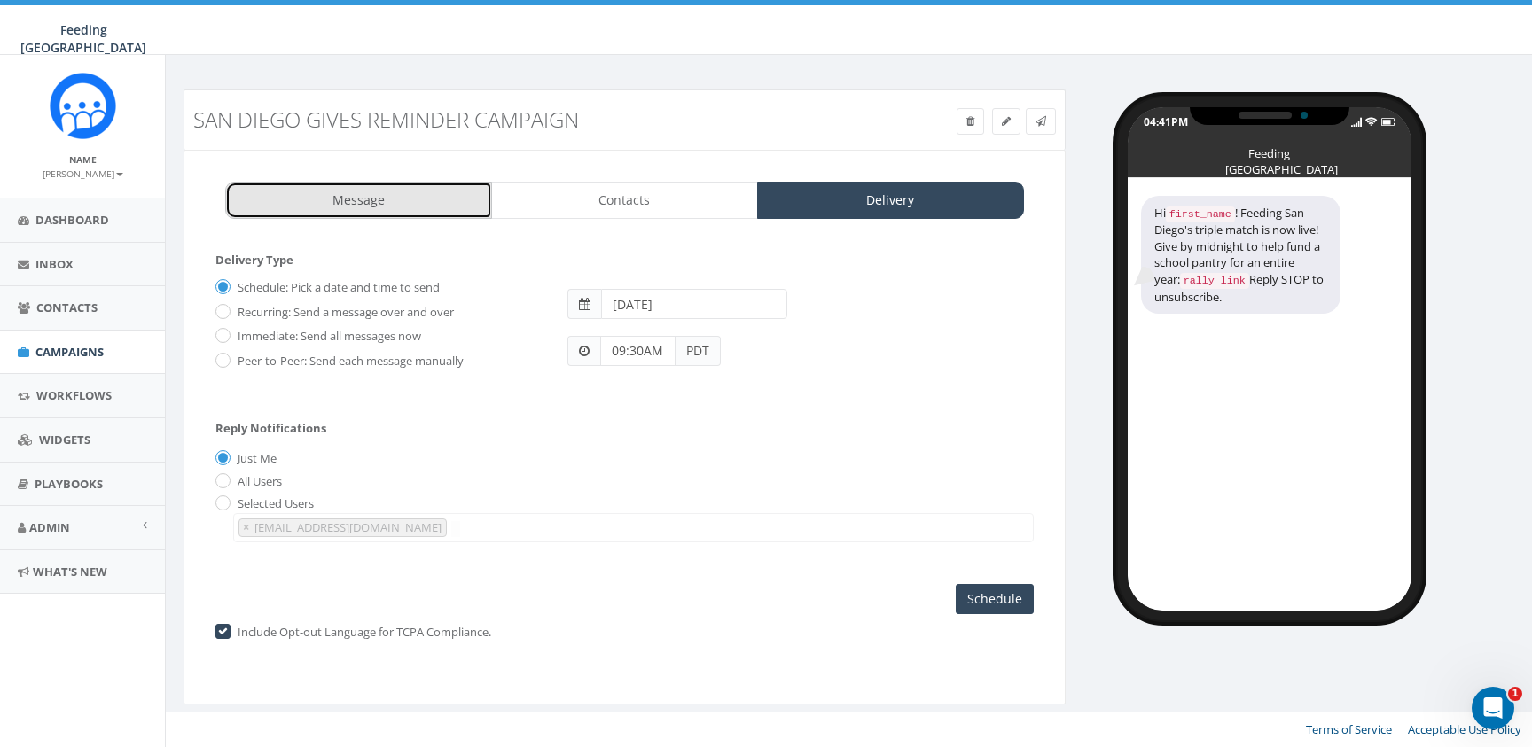
click at [398, 217] on link "Message" at bounding box center [358, 200] width 267 height 37
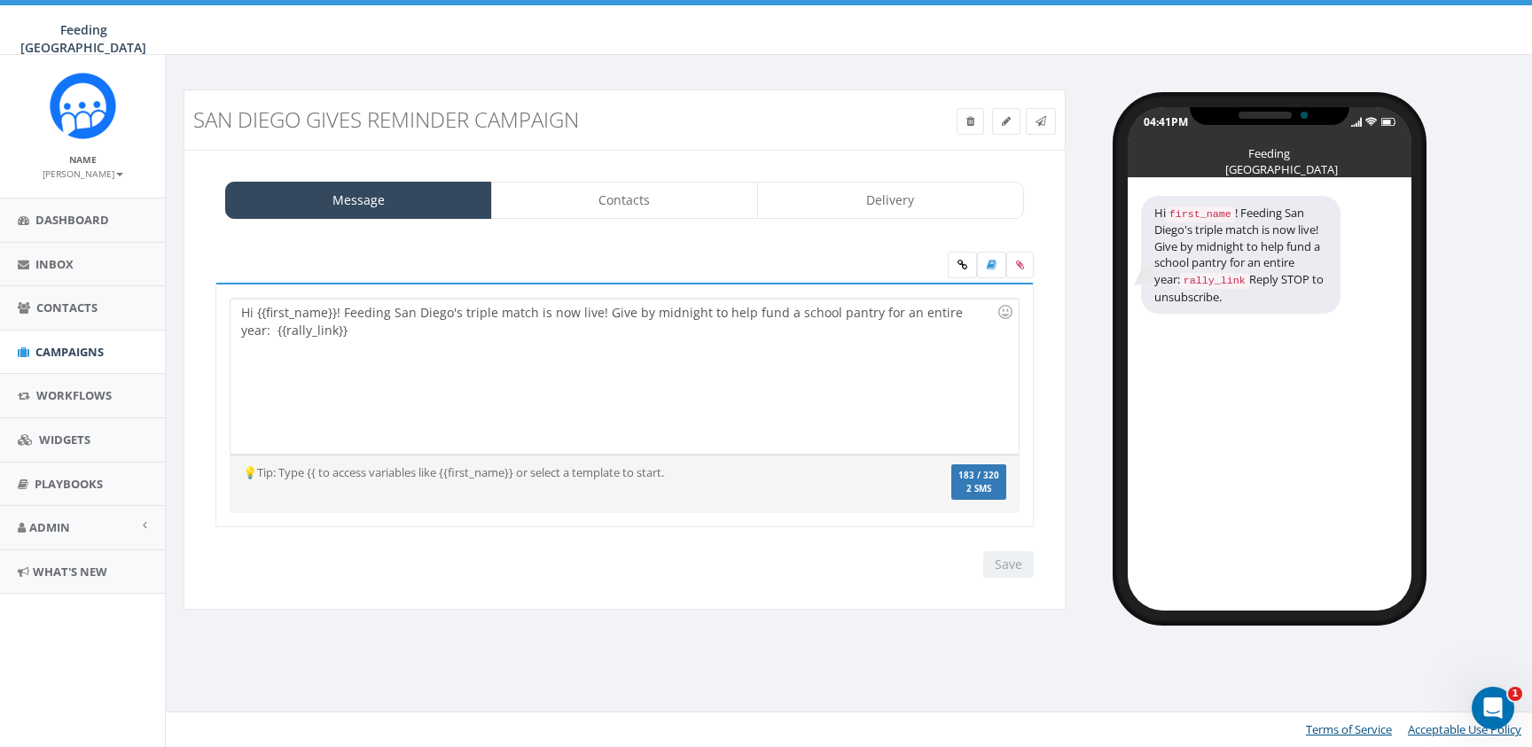
click at [566, 309] on div "Hi {{first_name}}! Feeding San Diego's triple match is now live! Give by midnig…" at bounding box center [623, 376] width 787 height 155
click at [555, 313] on div "Hi {{first_name}}! Feeding San Diego's triple match is now live! Give by midnig…" at bounding box center [623, 376] width 787 height 155
click at [1012, 565] on input "Save" at bounding box center [1008, 564] width 51 height 27
